Goal: Information Seeking & Learning: Learn about a topic

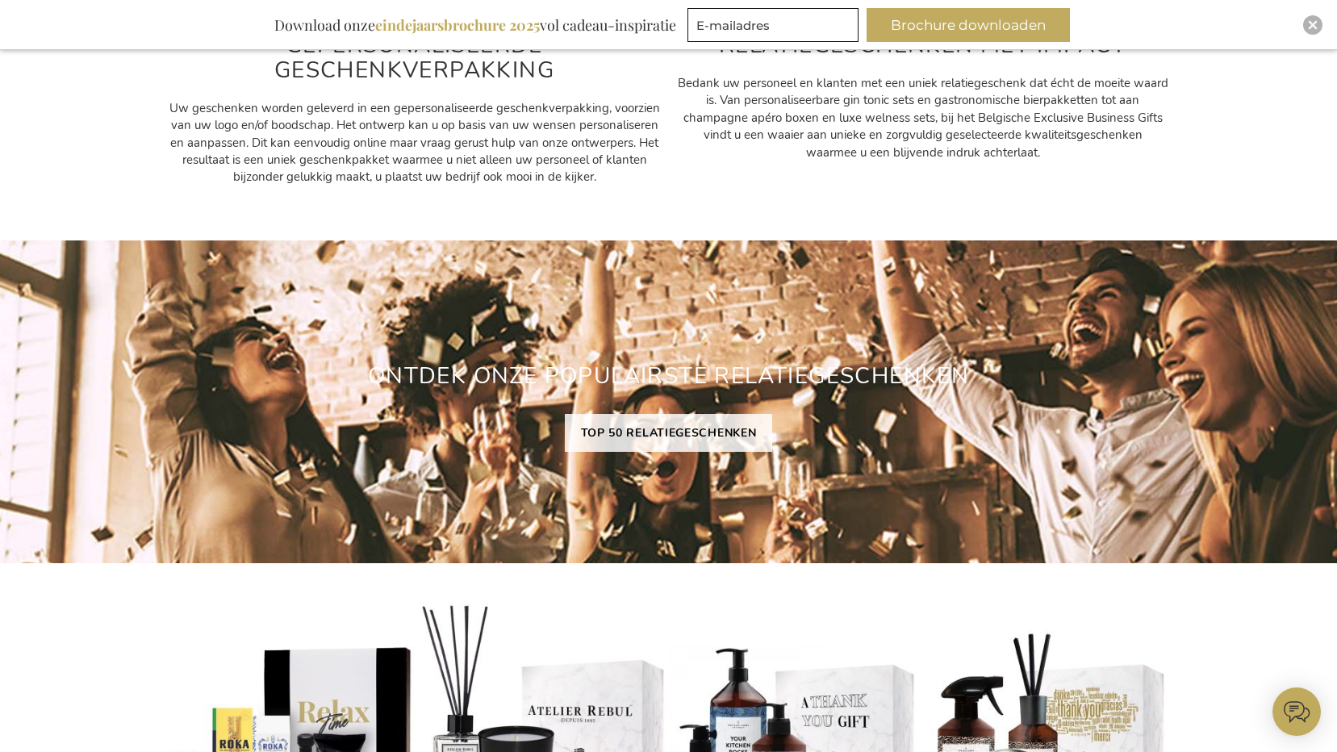
scroll to position [1263, 0]
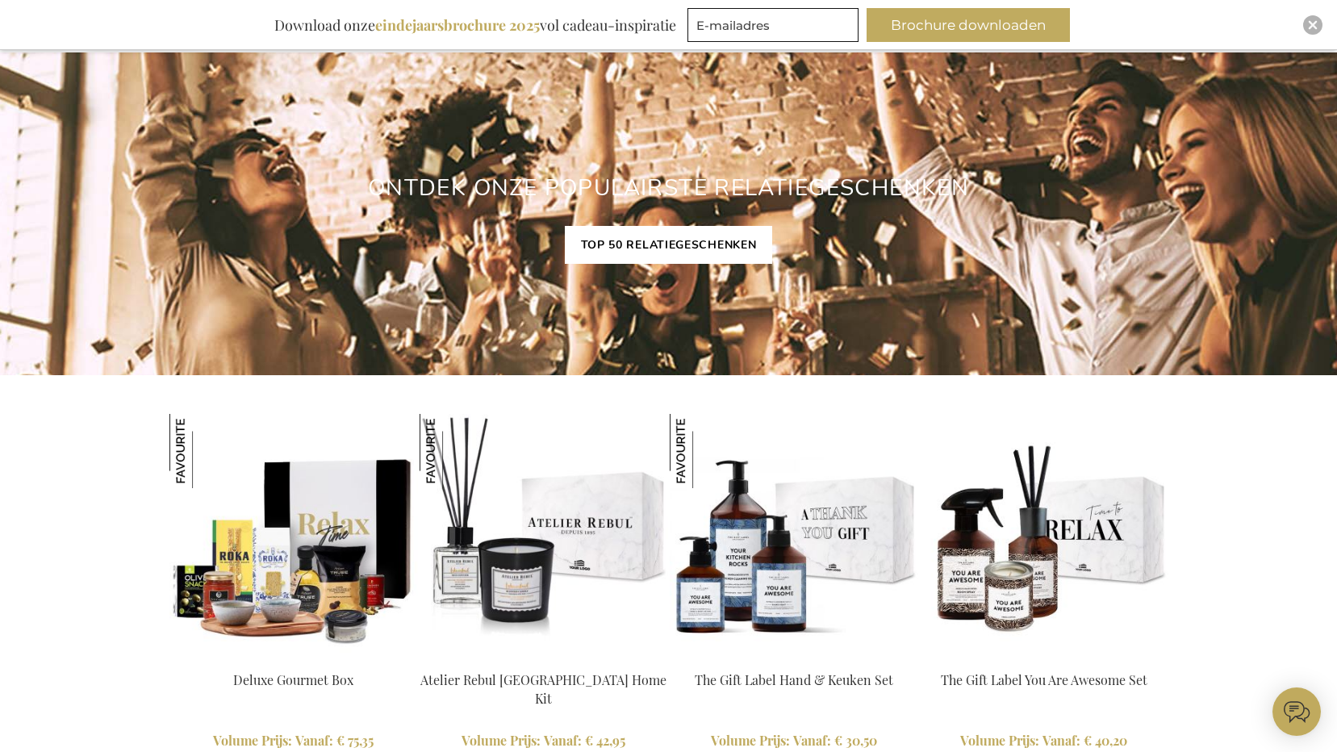
click at [656, 243] on link "TOP 50 RELATIEGESCHENKEN" at bounding box center [669, 245] width 208 height 38
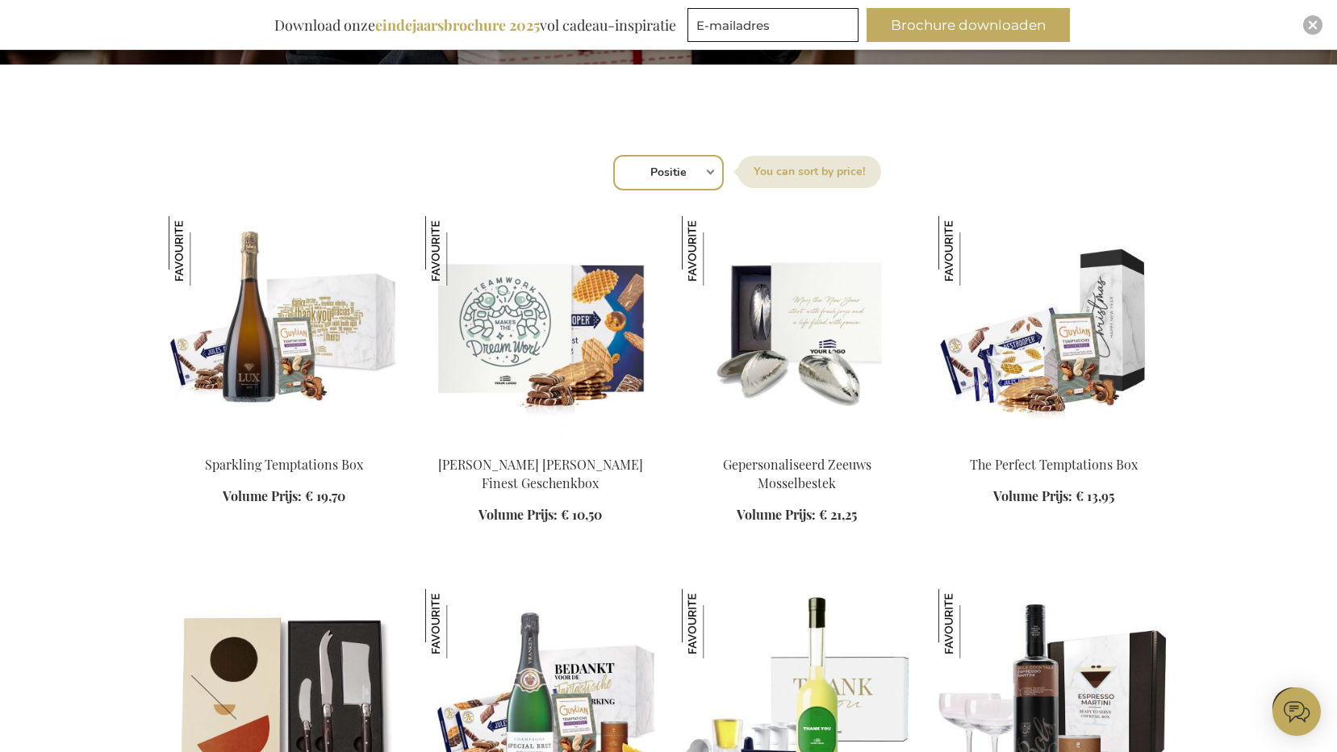
scroll to position [565, 0]
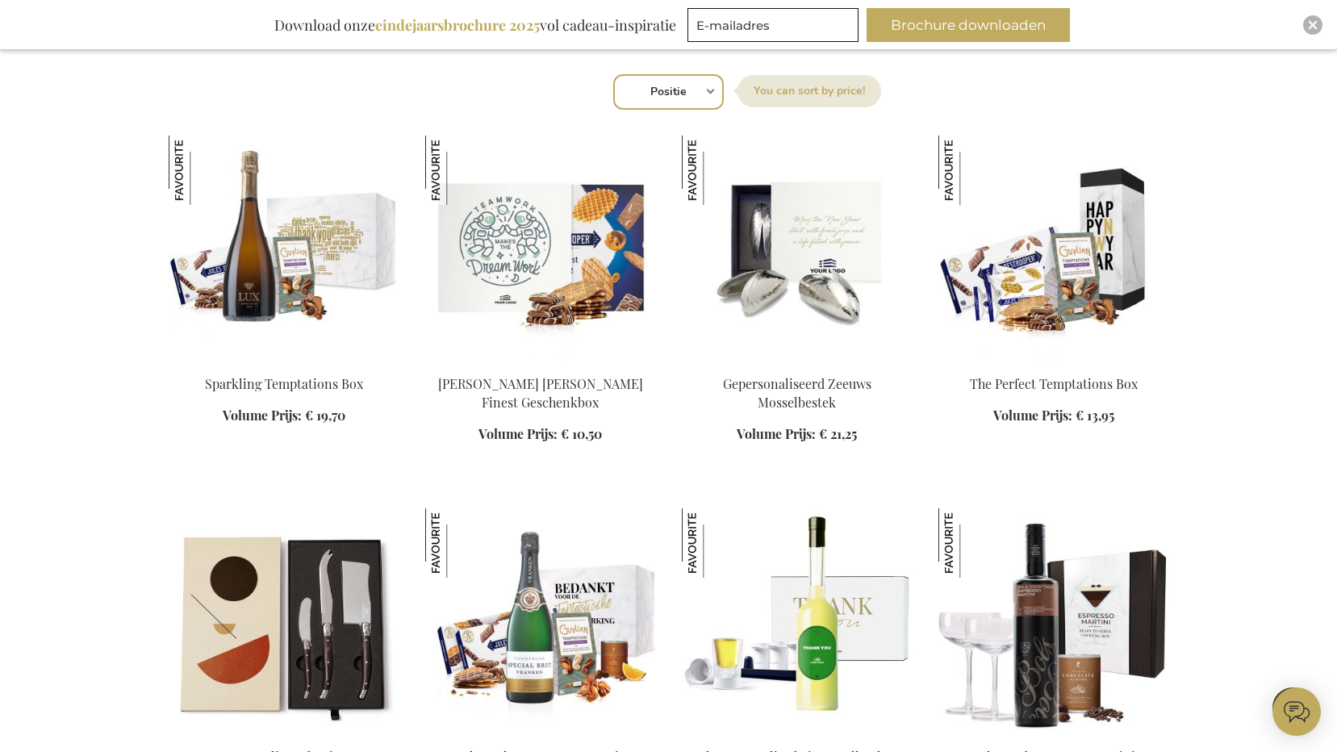
click at [1022, 299] on img at bounding box center [1053, 249] width 231 height 226
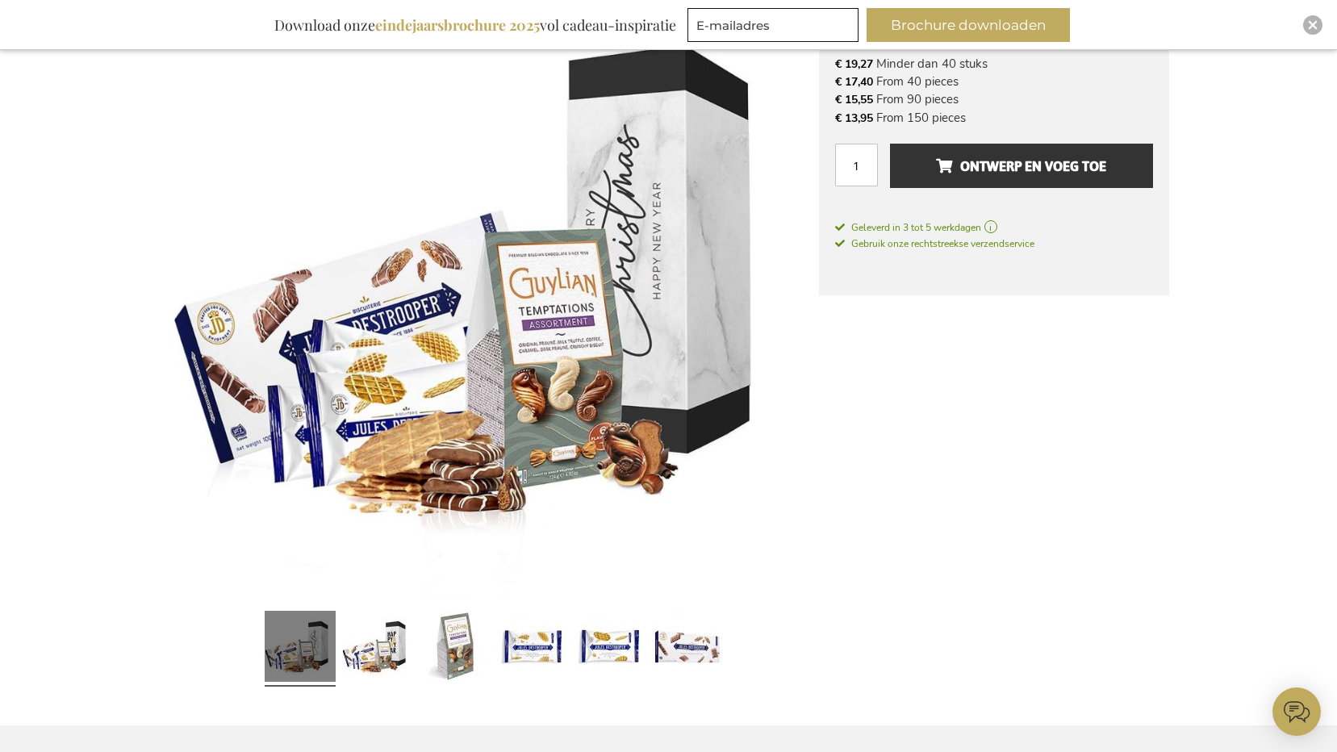
scroll to position [403, 0]
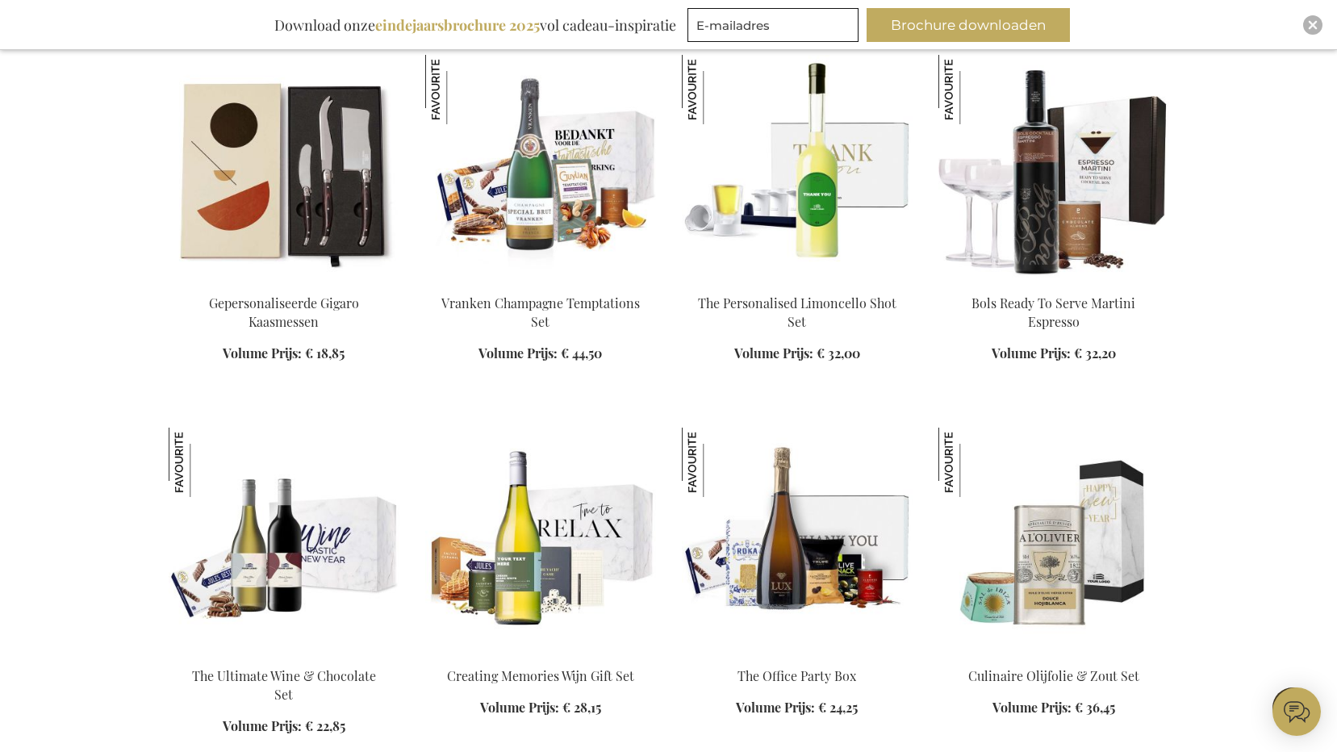
scroll to position [1185, 0]
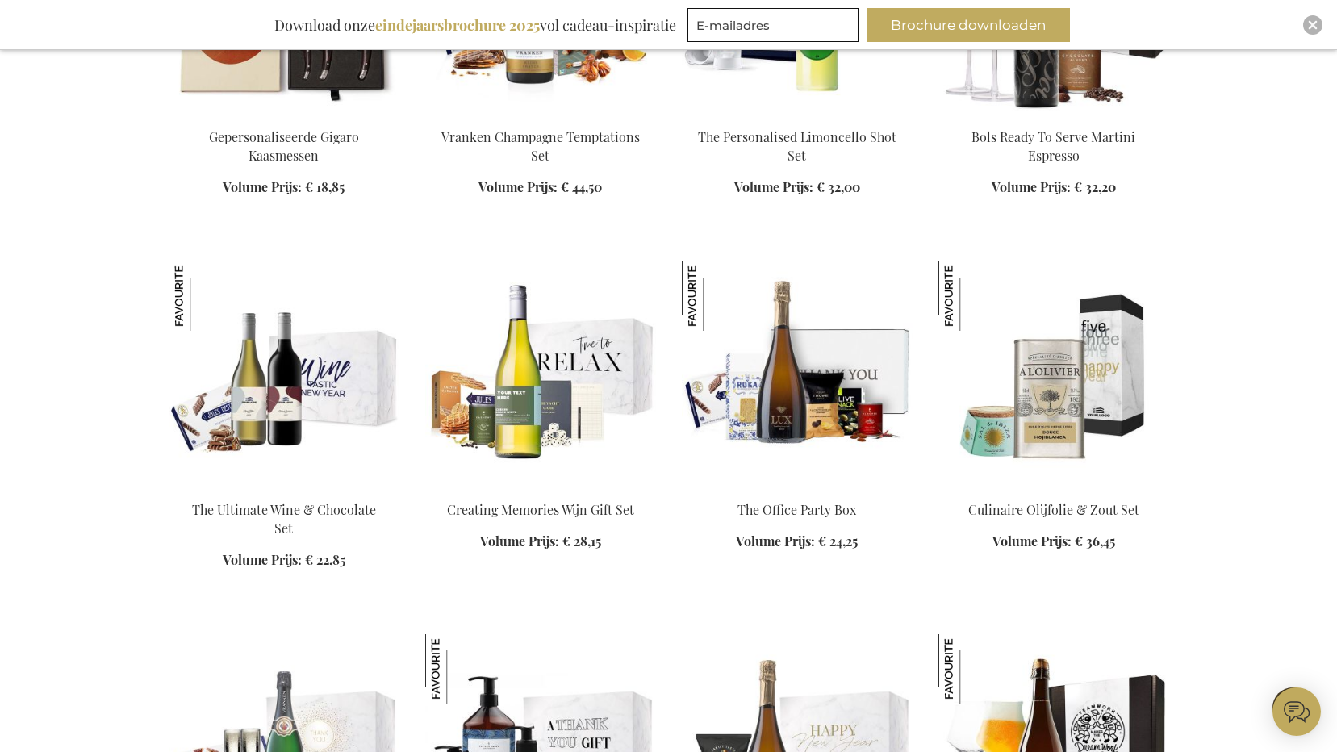
click at [1024, 511] on div "In Winkelwagen" at bounding box center [1053, 535] width 231 height 68
click at [1013, 425] on img at bounding box center [1053, 374] width 231 height 226
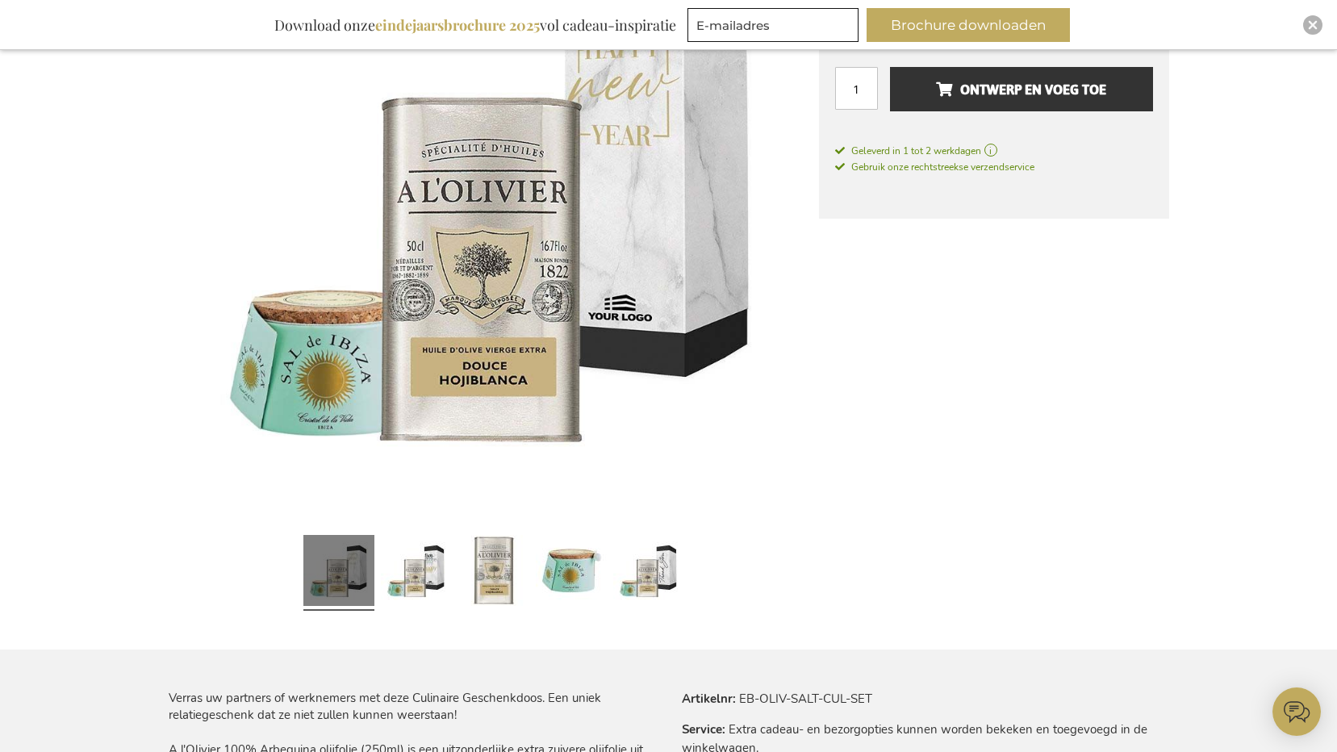
scroll to position [403, 0]
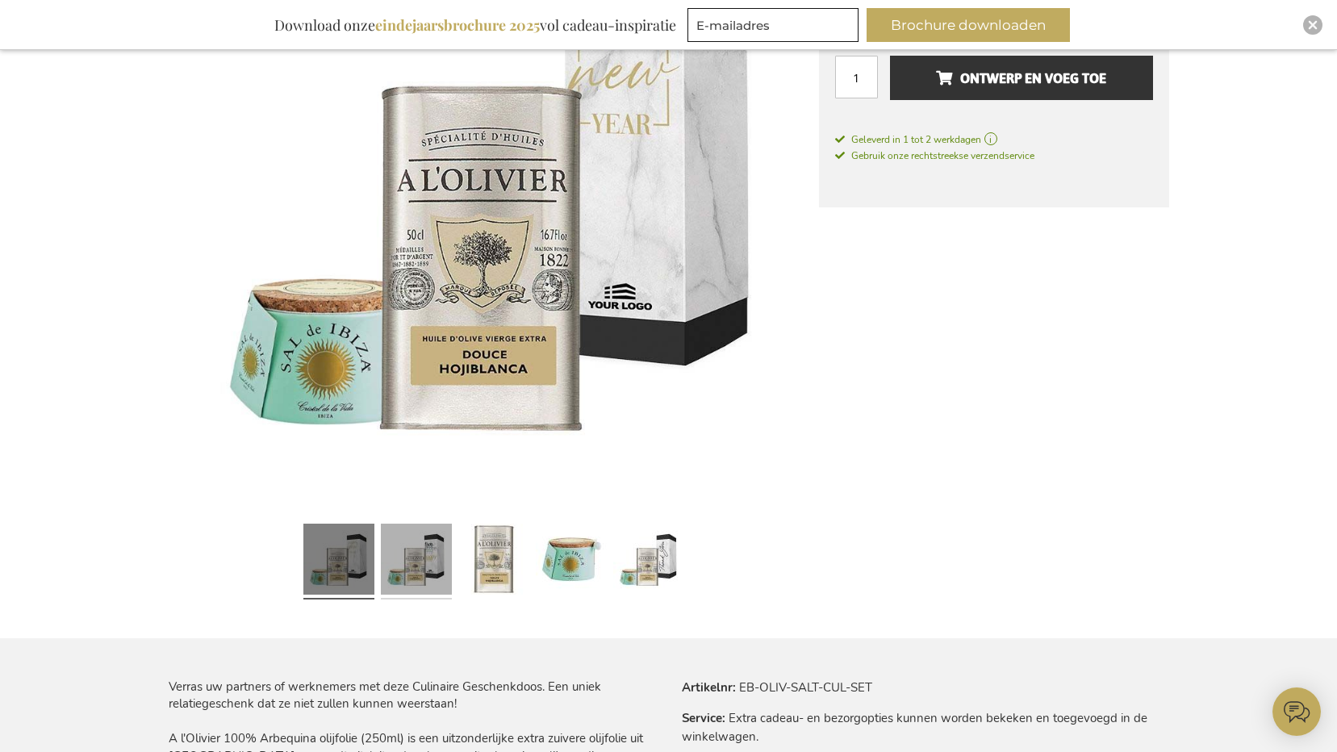
click at [437, 550] on link at bounding box center [416, 561] width 71 height 89
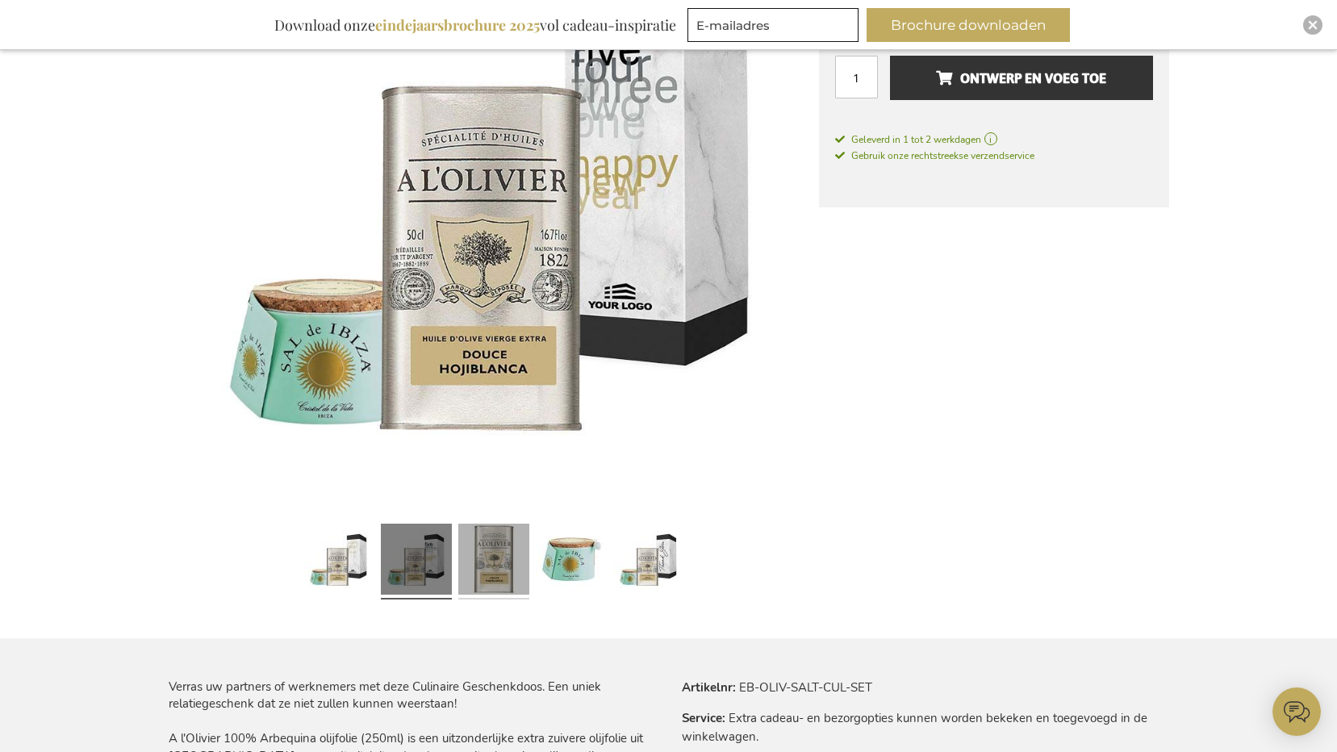
click at [480, 553] on link at bounding box center [493, 561] width 71 height 89
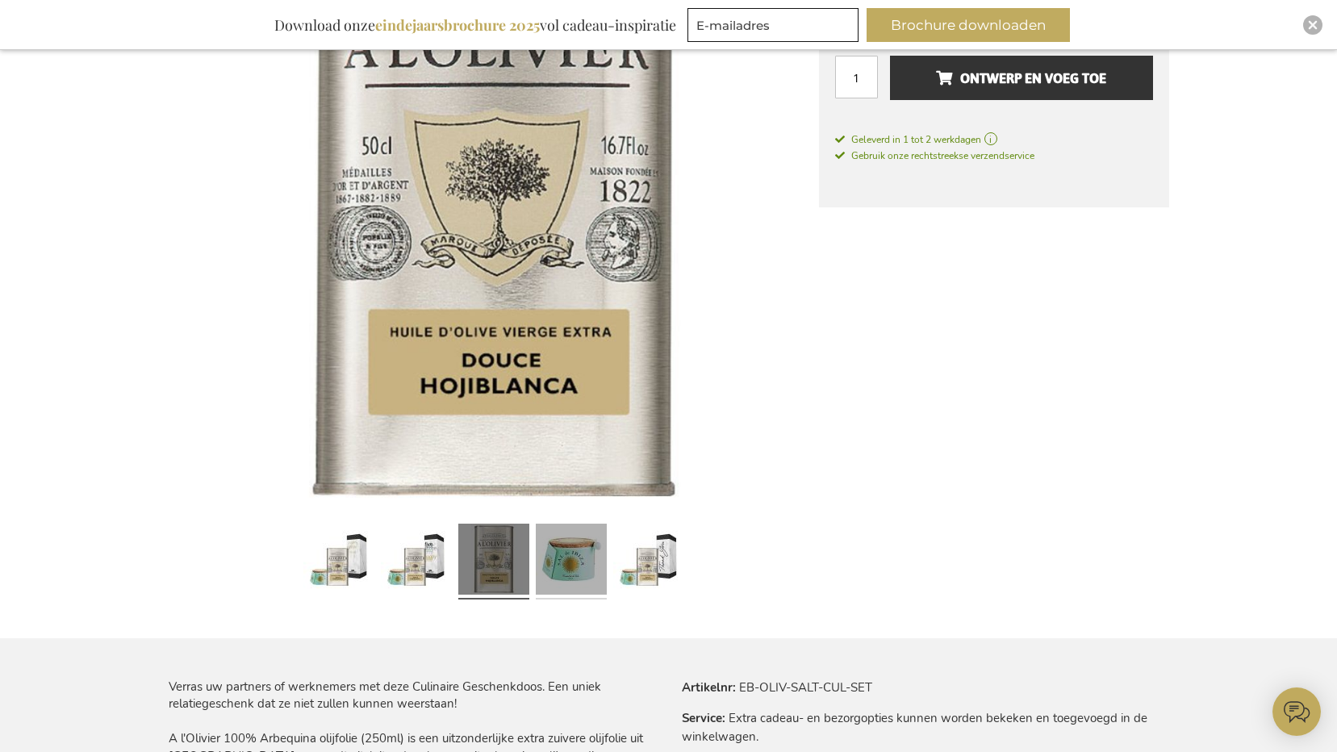
click at [545, 552] on link at bounding box center [571, 561] width 71 height 89
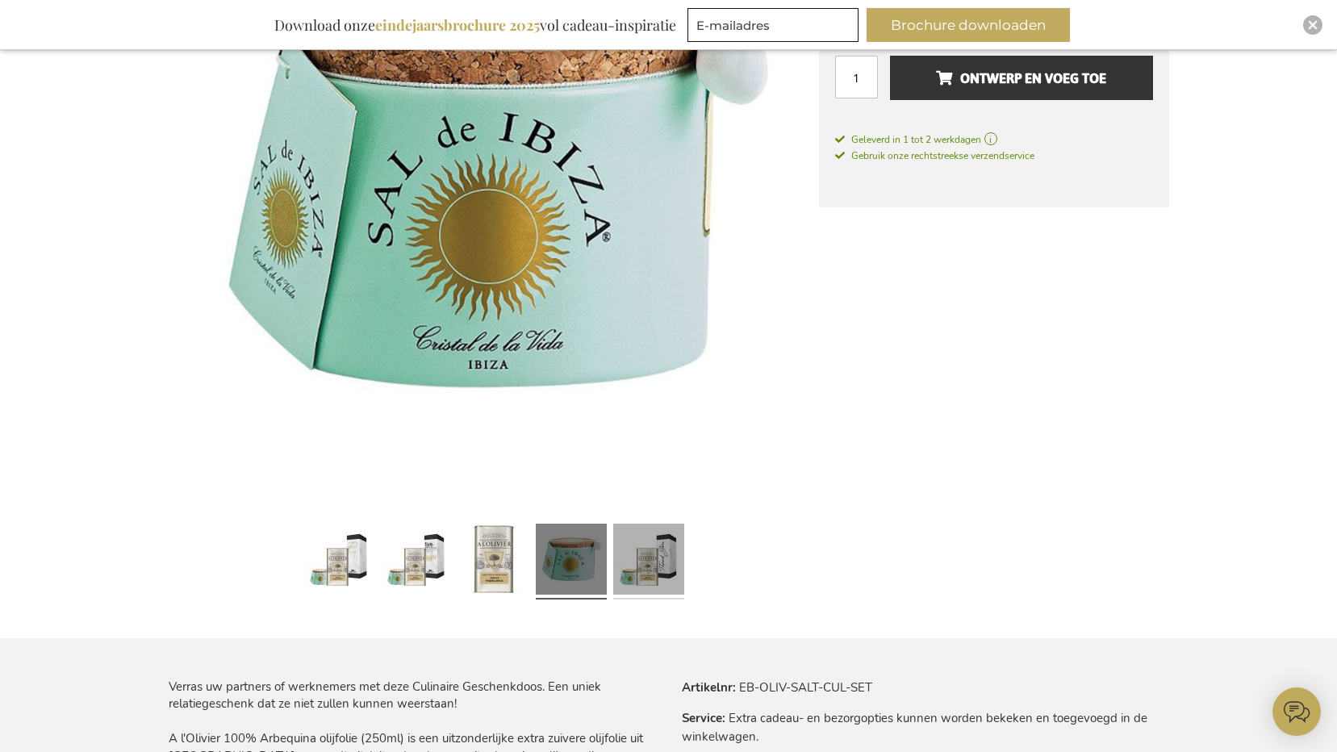
click at [642, 559] on link at bounding box center [648, 561] width 71 height 89
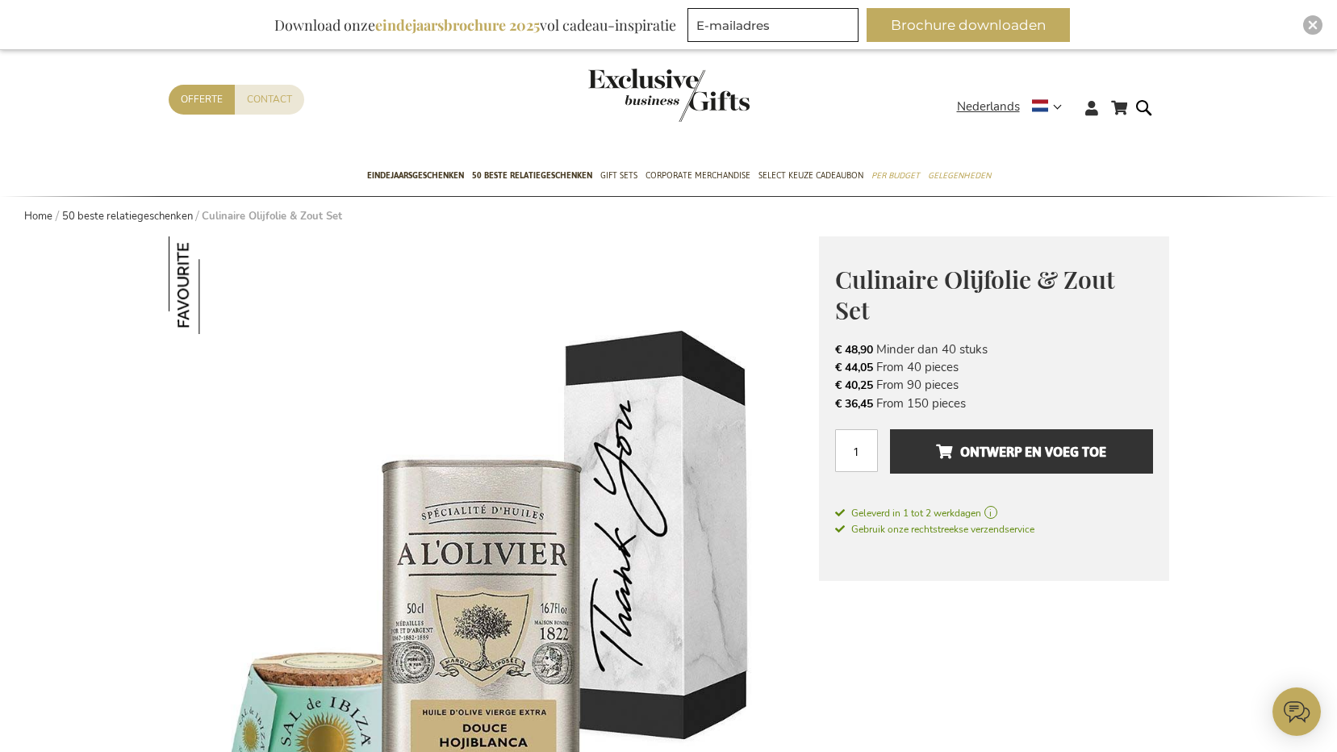
scroll to position [0, 0]
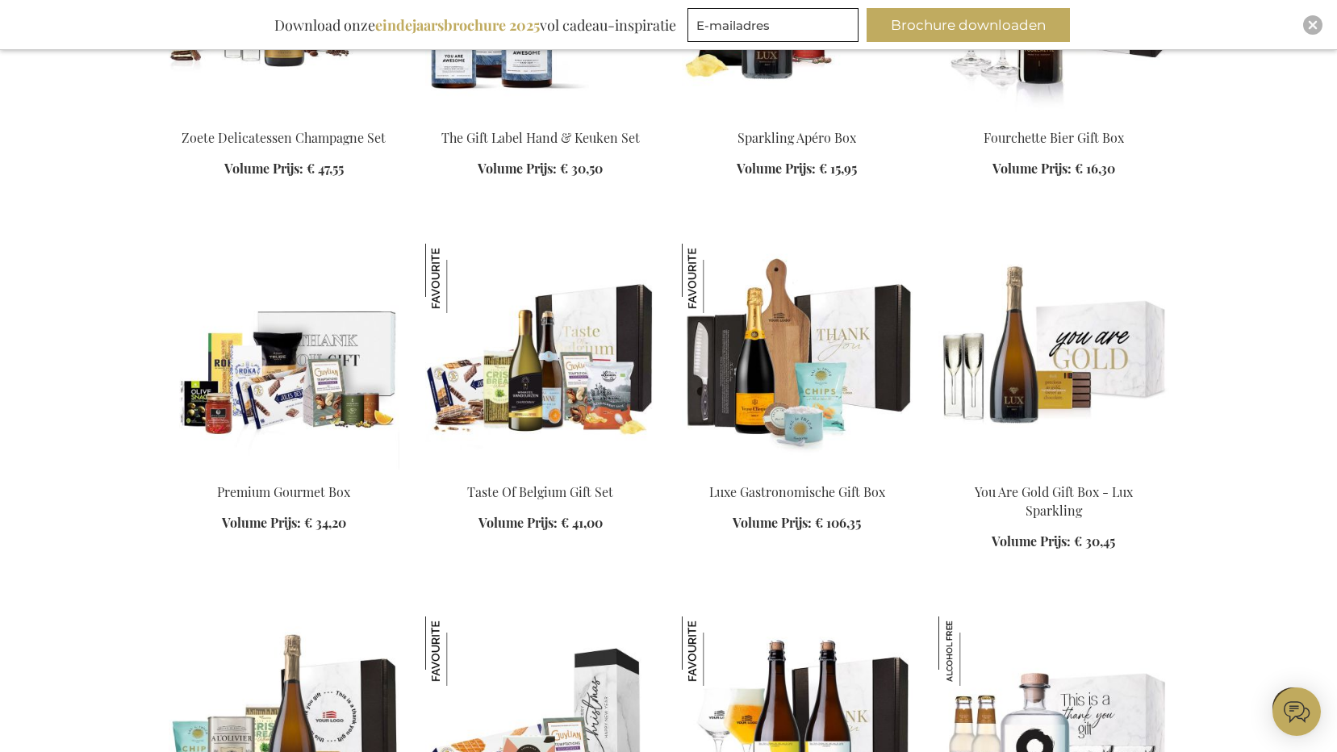
scroll to position [1930, 0]
click at [330, 372] on img at bounding box center [284, 356] width 231 height 226
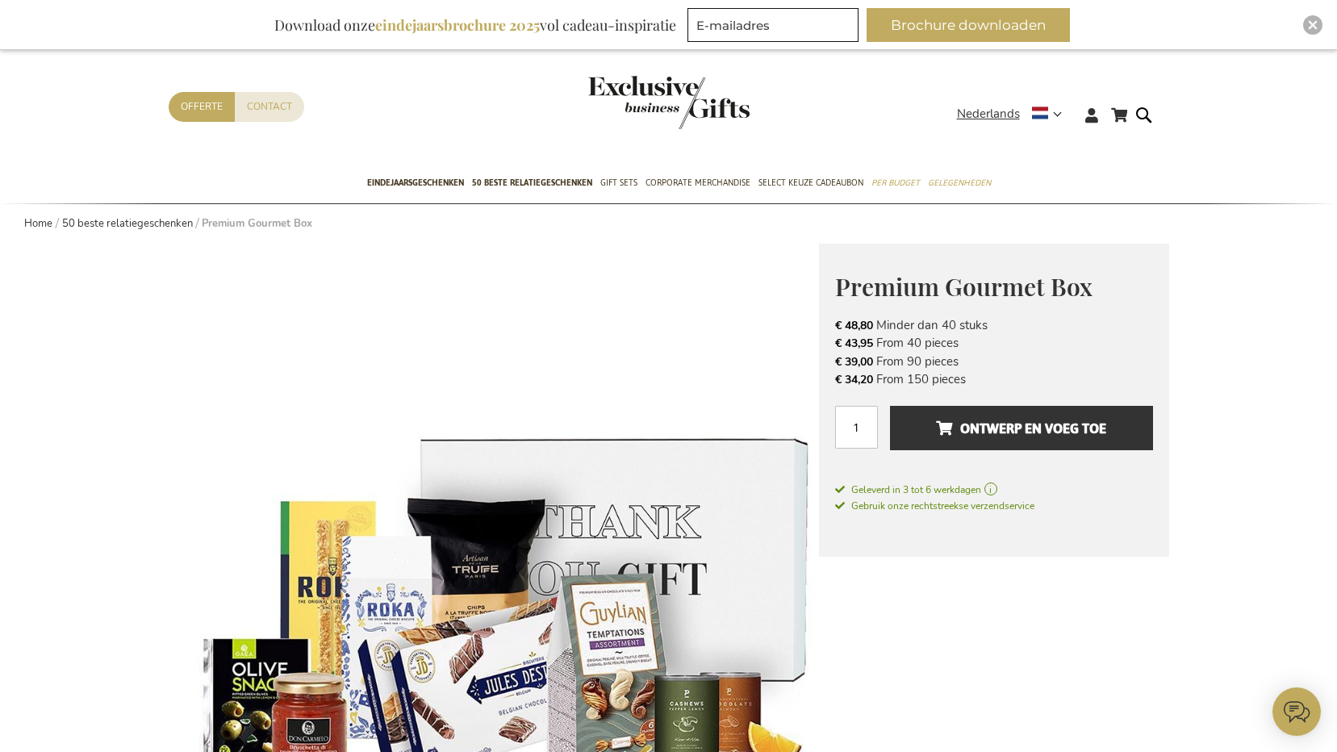
scroll to position [22, 0]
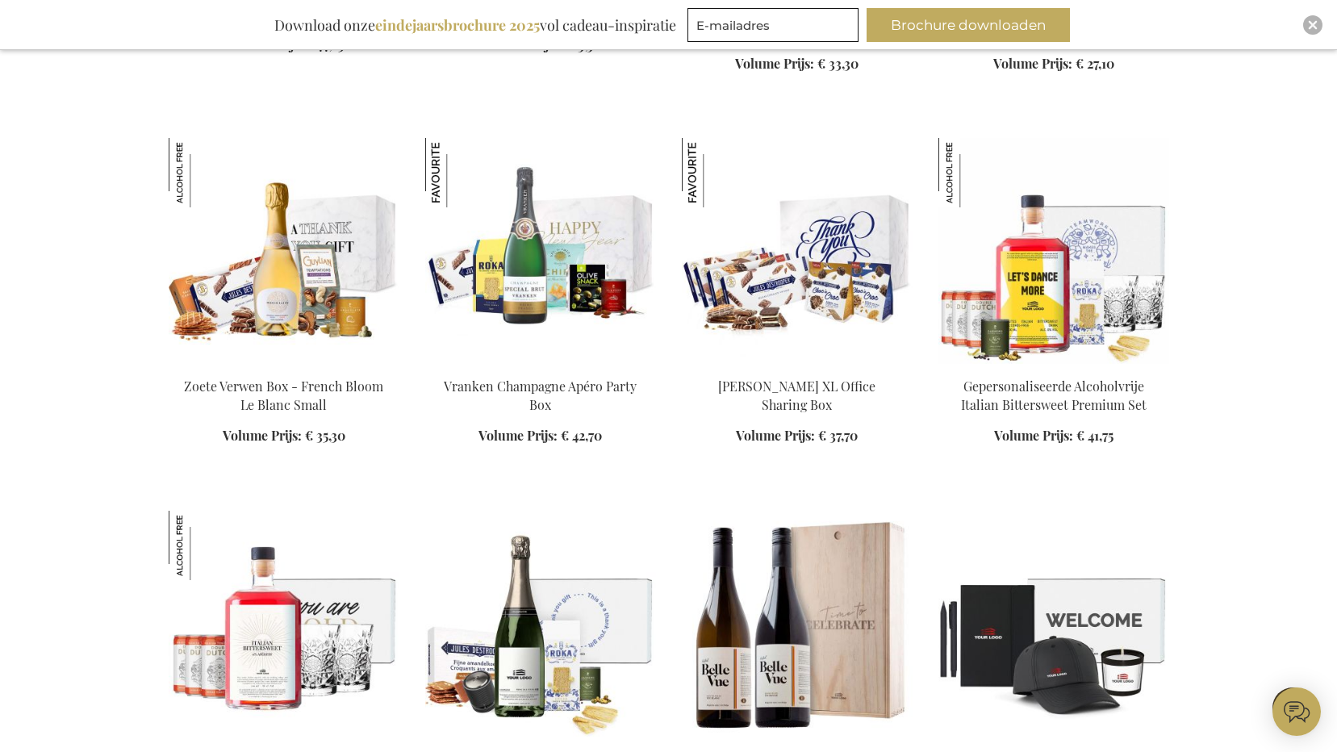
scroll to position [1781, 0]
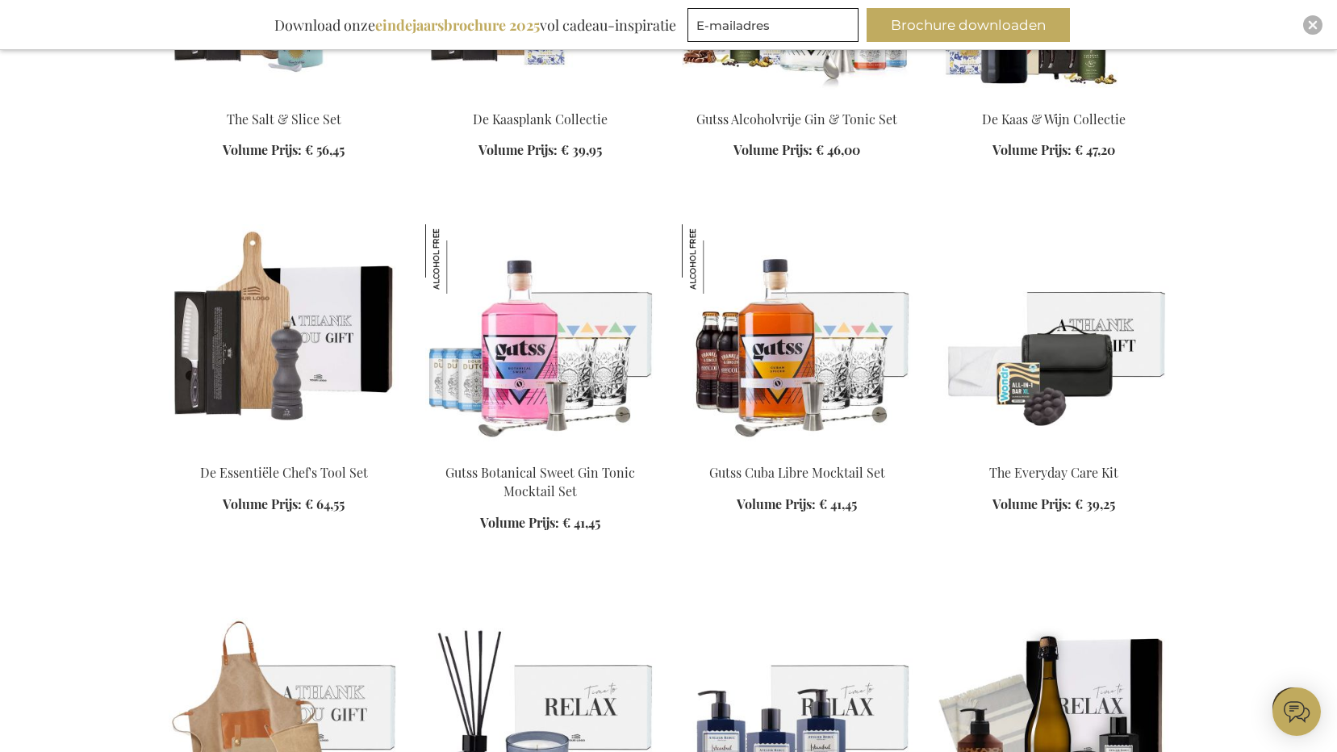
scroll to position [2830, 0]
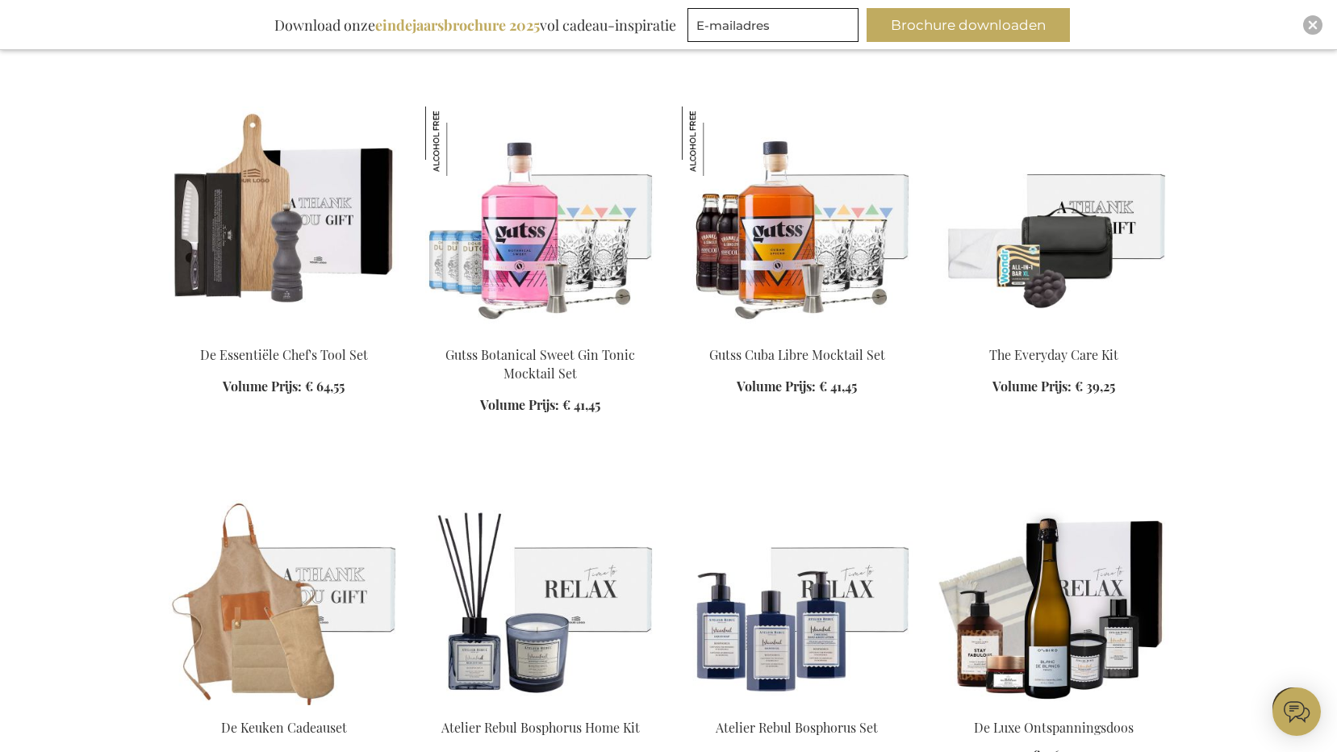
scroll to position [3153, 0]
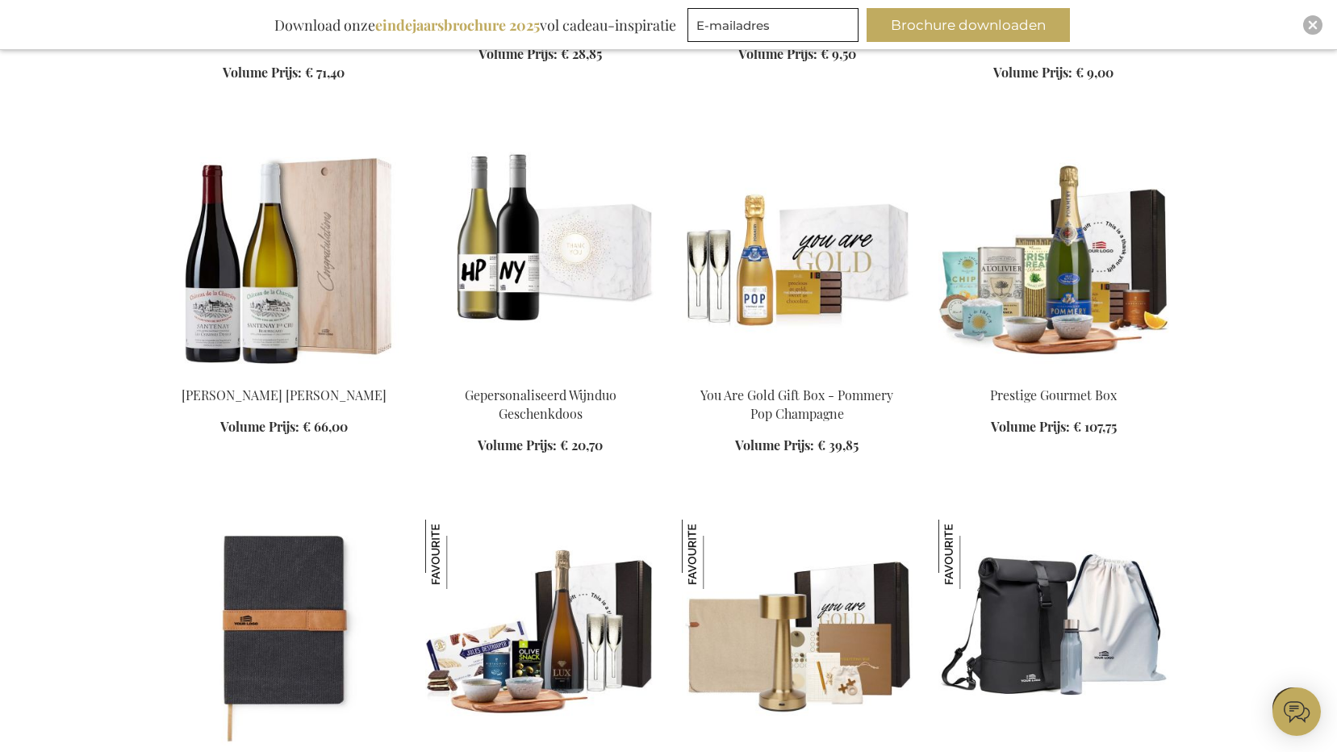
scroll to position [5170, 0]
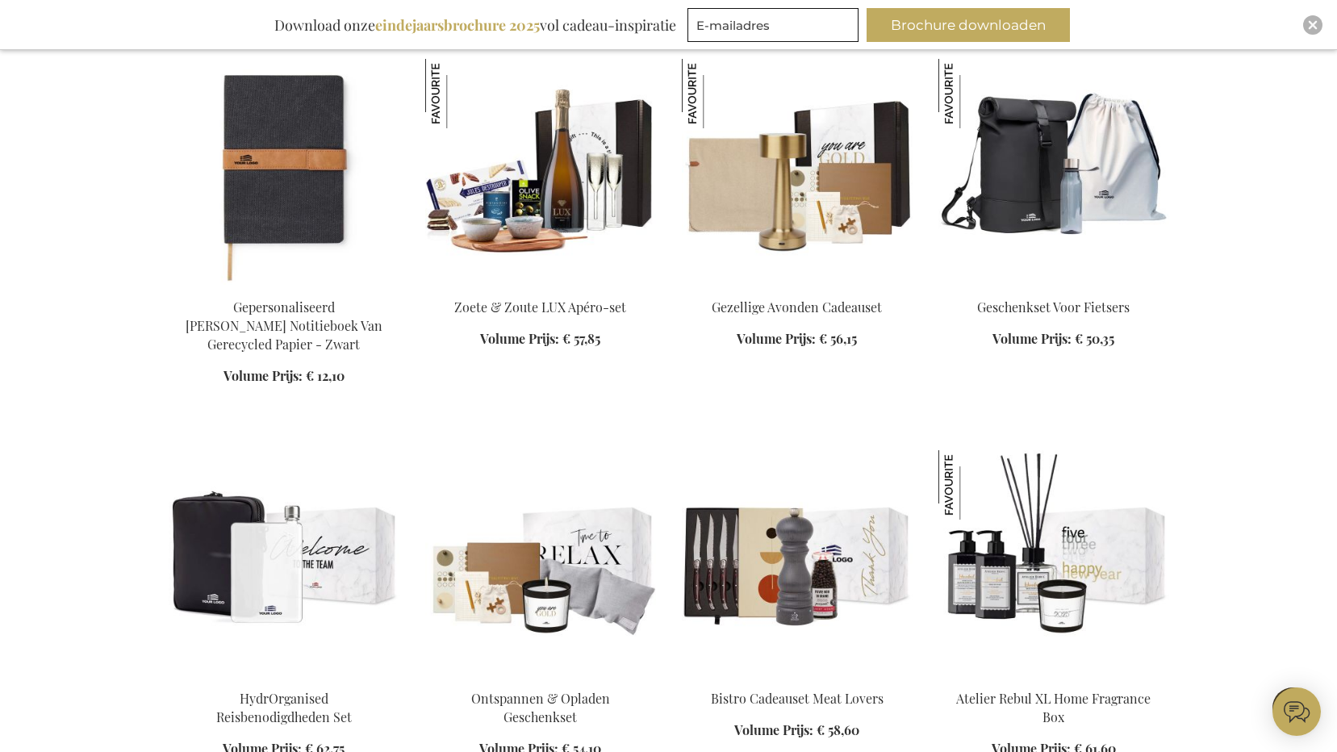
scroll to position [5573, 0]
